Goal: Task Accomplishment & Management: Manage account settings

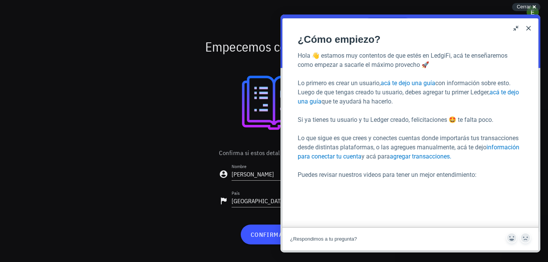
click at [528, 29] on button "Close" at bounding box center [528, 28] width 12 height 12
click at [530, 27] on button "Close" at bounding box center [528, 28] width 12 height 12
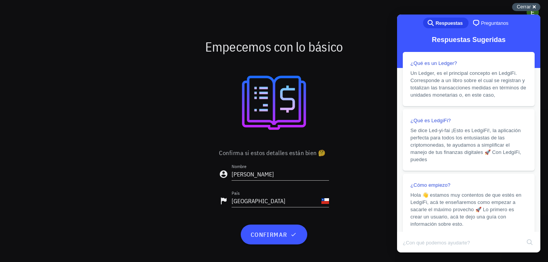
click at [521, 9] on span "Cerrar" at bounding box center [524, 7] width 14 height 6
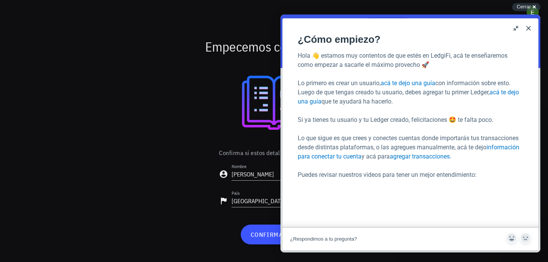
click at [529, 29] on button "Close" at bounding box center [528, 28] width 12 height 12
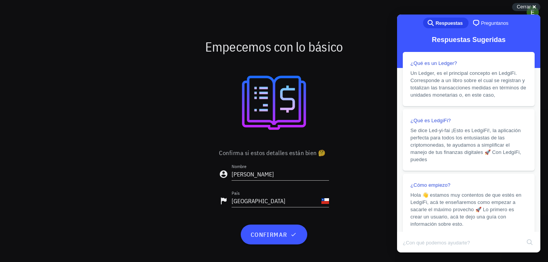
click at [529, 29] on div "search-medium Respuestas chat-square Preguntanos" at bounding box center [468, 24] width 143 height 18
click at [523, 7] on span "Cerrar" at bounding box center [524, 7] width 14 height 6
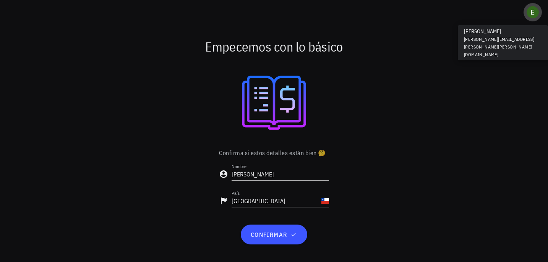
click at [535, 11] on div "avatar" at bounding box center [532, 12] width 12 height 12
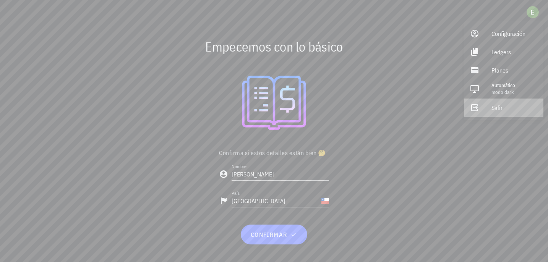
click at [499, 103] on div "Salir" at bounding box center [514, 107] width 46 height 15
